Goal: Task Accomplishment & Management: Use online tool/utility

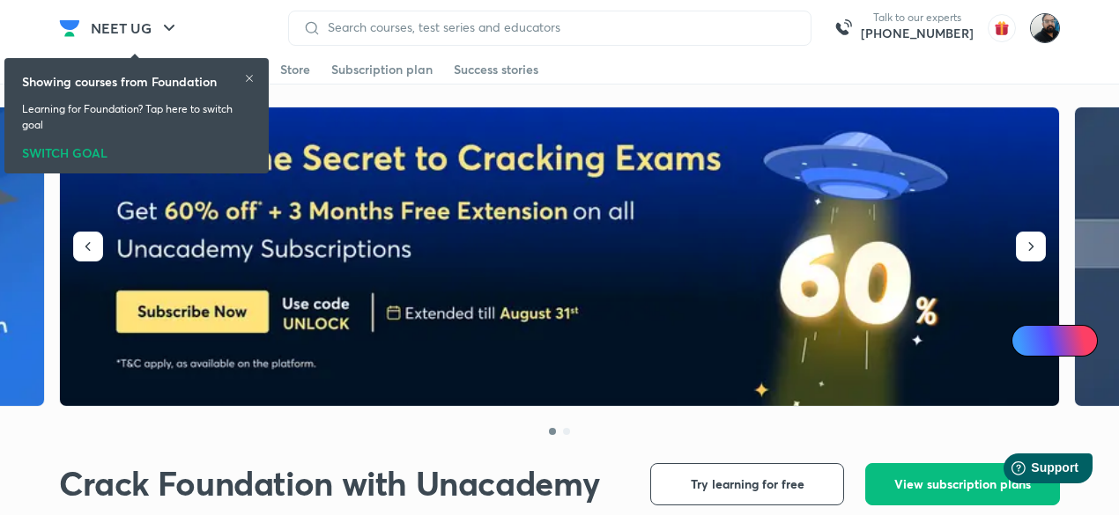
click at [1042, 35] on img at bounding box center [1045, 28] width 30 height 30
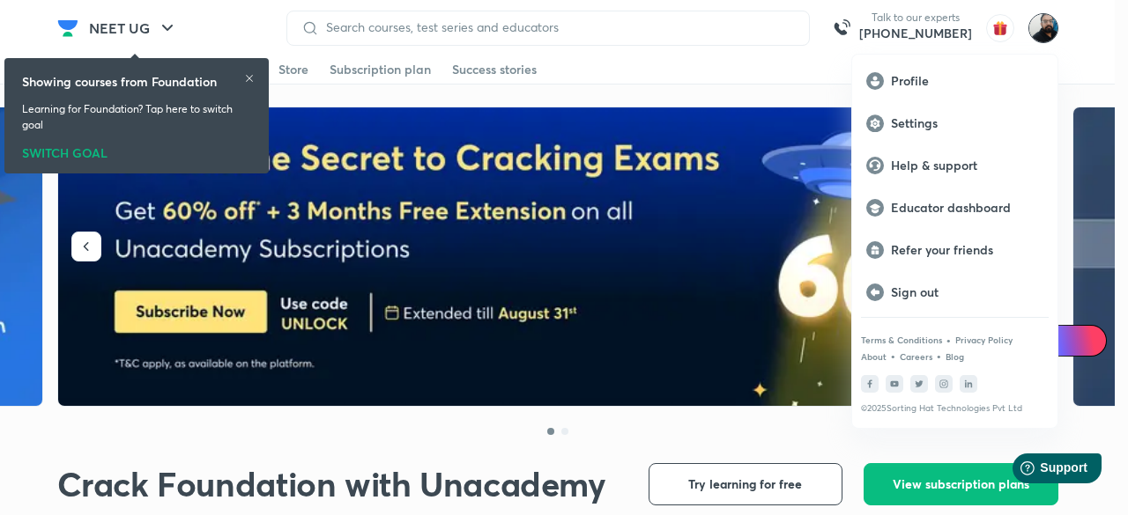
click at [967, 210] on p "Educator dashboard" at bounding box center [967, 208] width 152 height 16
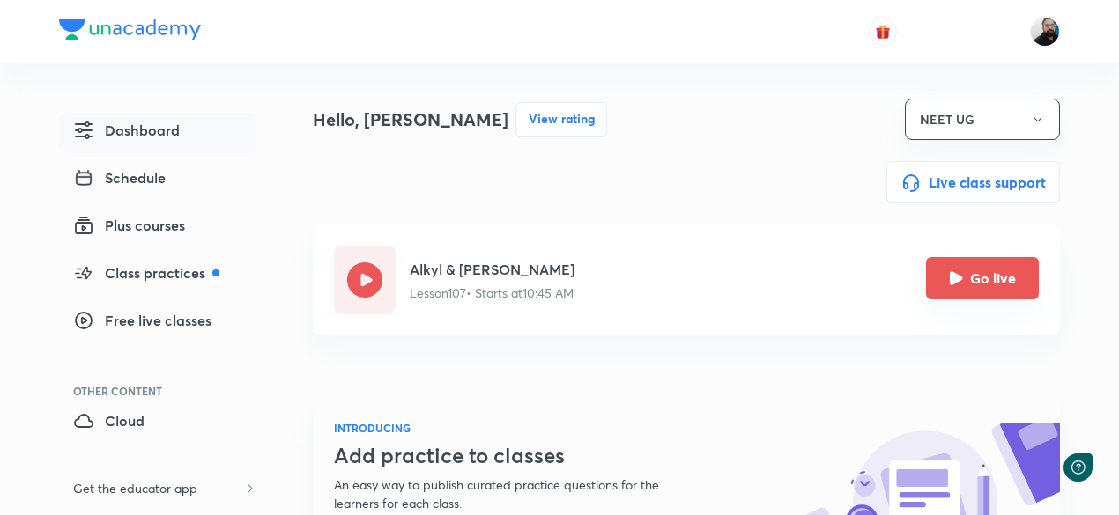
click at [956, 283] on icon "Go live" at bounding box center [956, 277] width 13 height 13
